Goal: Information Seeking & Learning: Learn about a topic

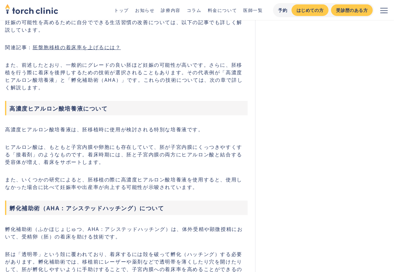
scroll to position [2036, 0]
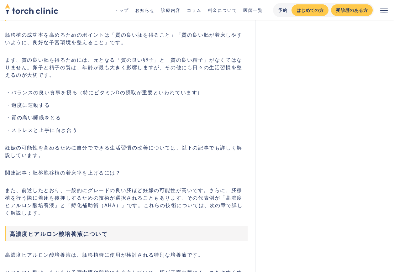
click at [99, 169] on link "胚盤胞移植の着床率を上げるには？" at bounding box center [77, 173] width 88 height 8
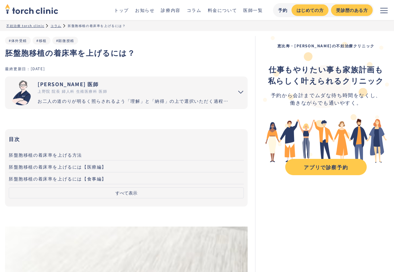
click at [89, 164] on span "胚盤胞移植の着床率を上げるには【医療編】" at bounding box center [58, 167] width 98 height 6
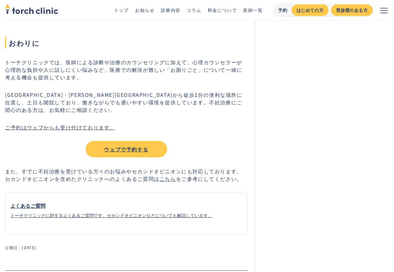
scroll to position [1995, 0]
